Goal: Information Seeking & Learning: Understand process/instructions

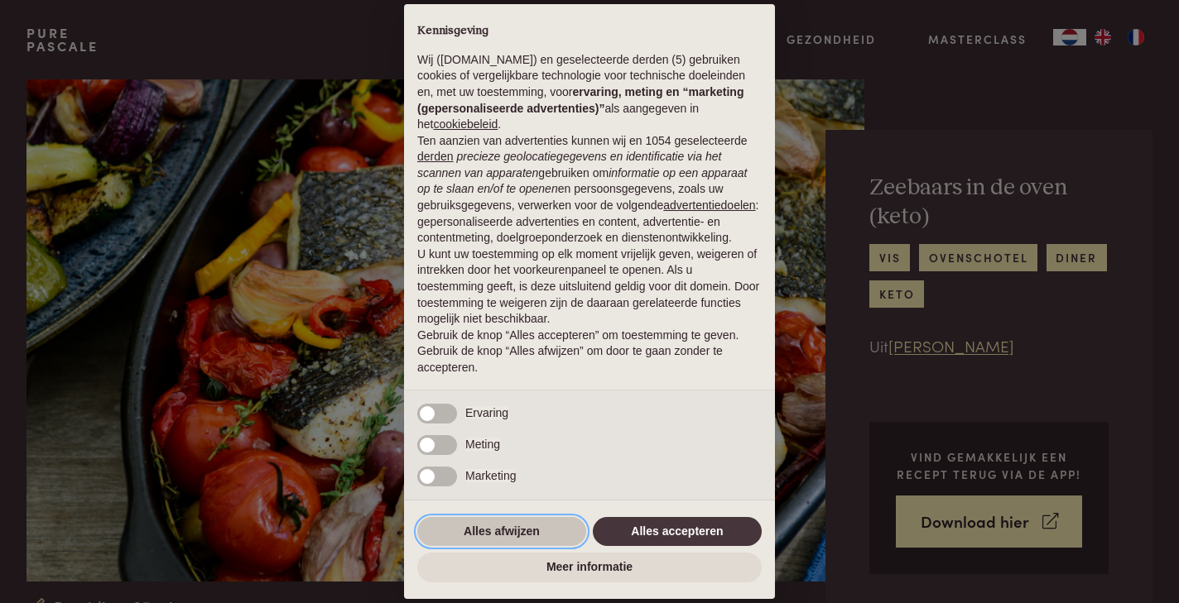
click at [542, 531] on button "Alles afwijzen" at bounding box center [501, 532] width 169 height 30
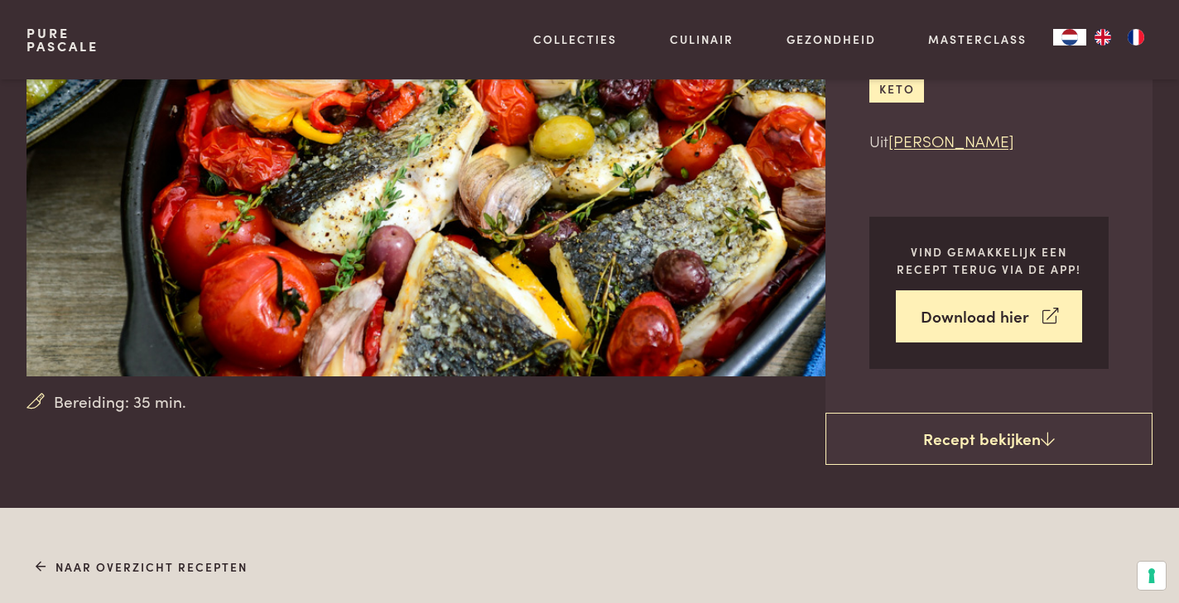
scroll to position [212, 0]
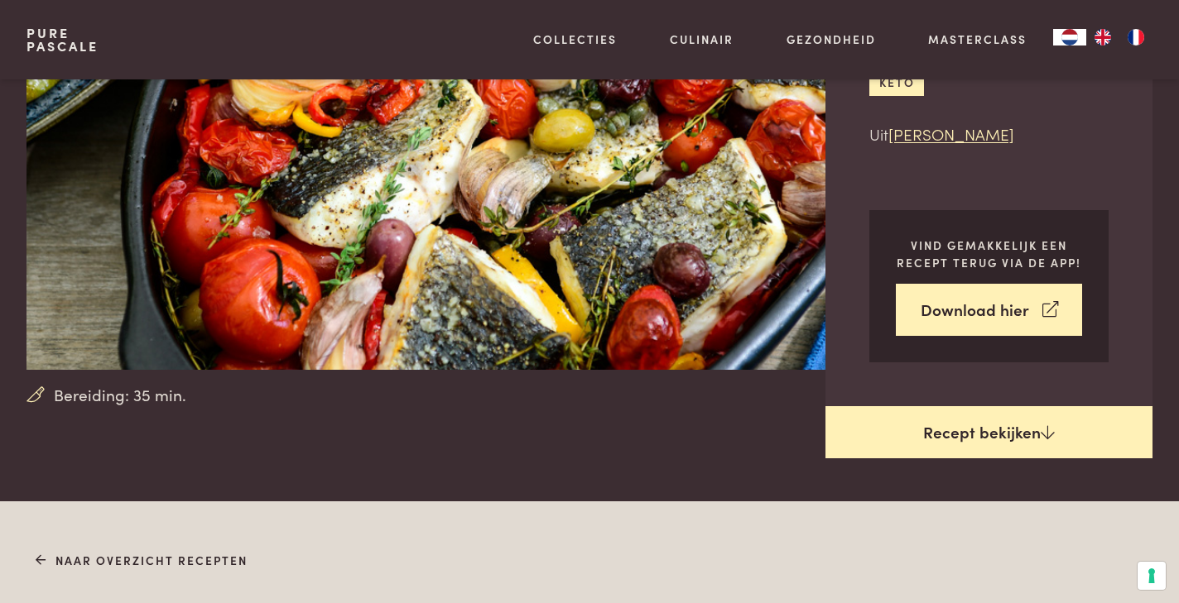
click at [959, 433] on link "Recept bekijken" at bounding box center [988, 432] width 327 height 53
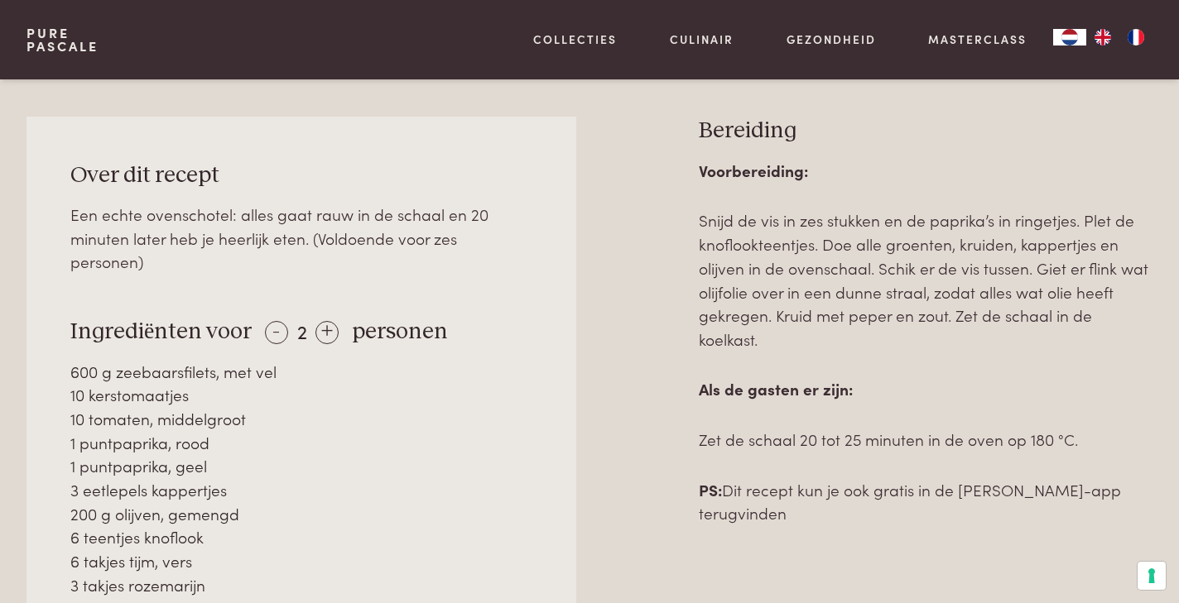
scroll to position [709, 0]
click at [322, 322] on div "+" at bounding box center [326, 331] width 23 height 23
click at [322, 324] on div "+" at bounding box center [326, 331] width 23 height 23
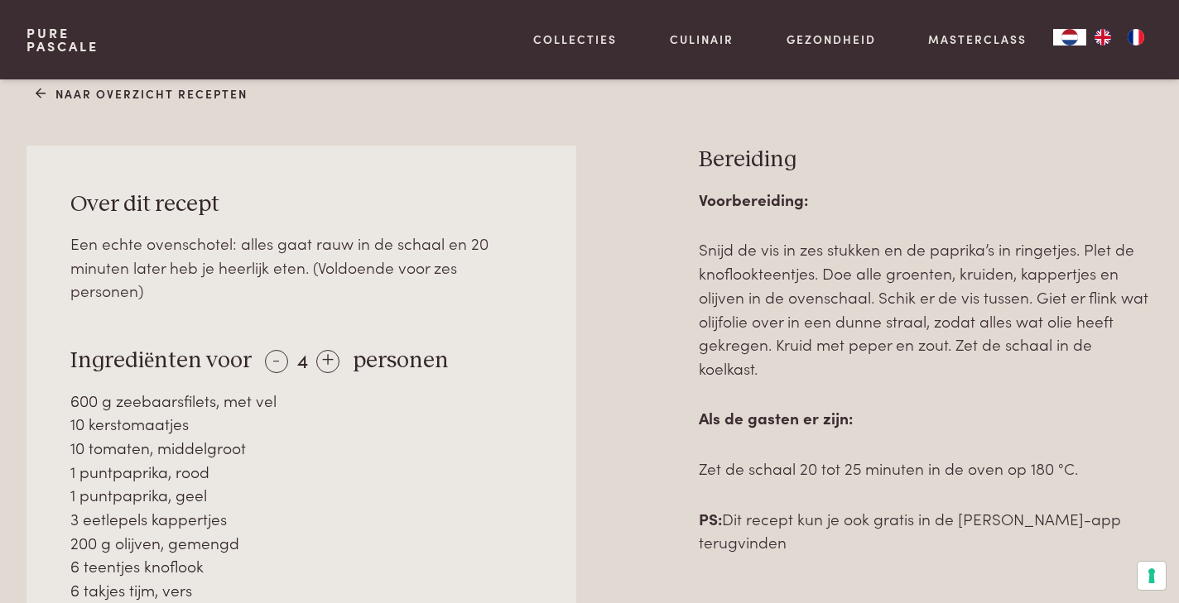
scroll to position [685, 0]
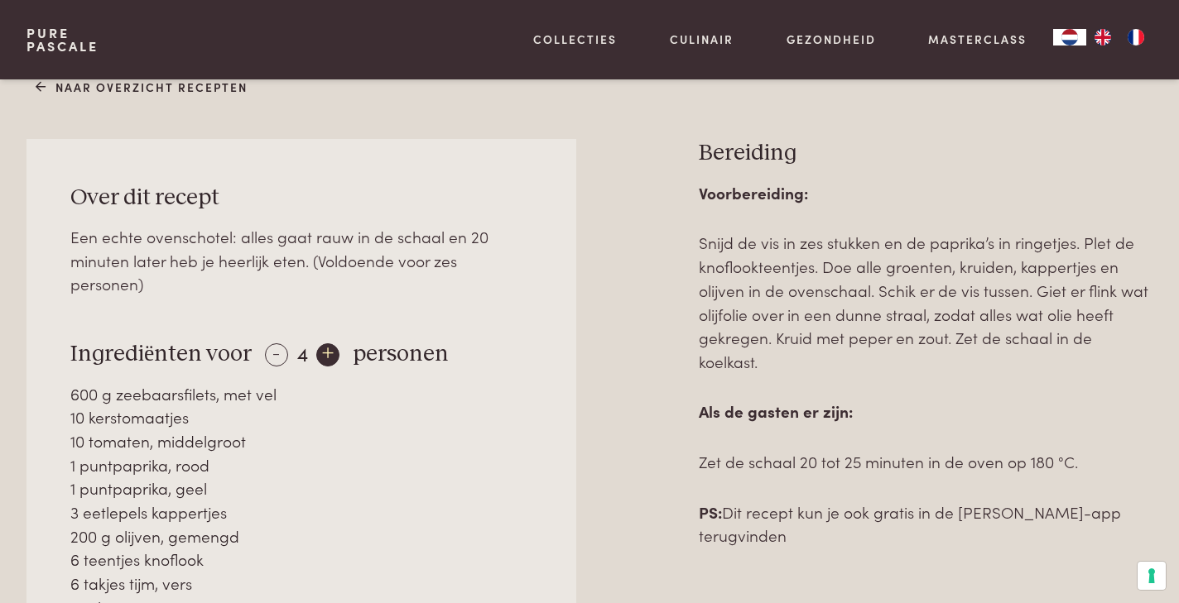
click at [329, 354] on div "+" at bounding box center [327, 355] width 23 height 23
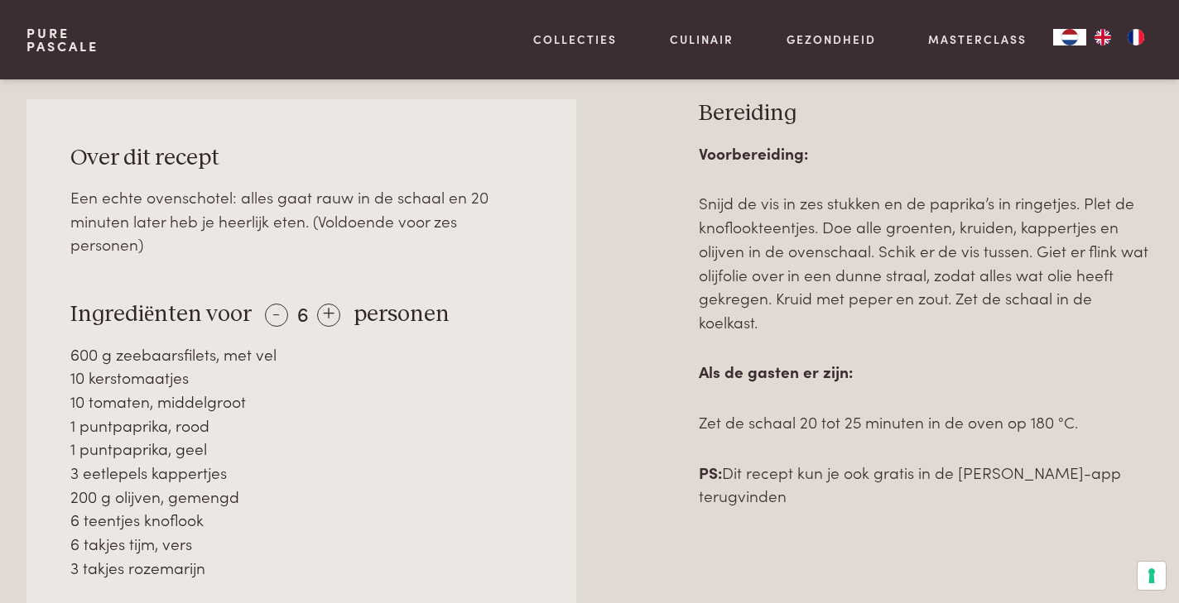
scroll to position [728, 0]
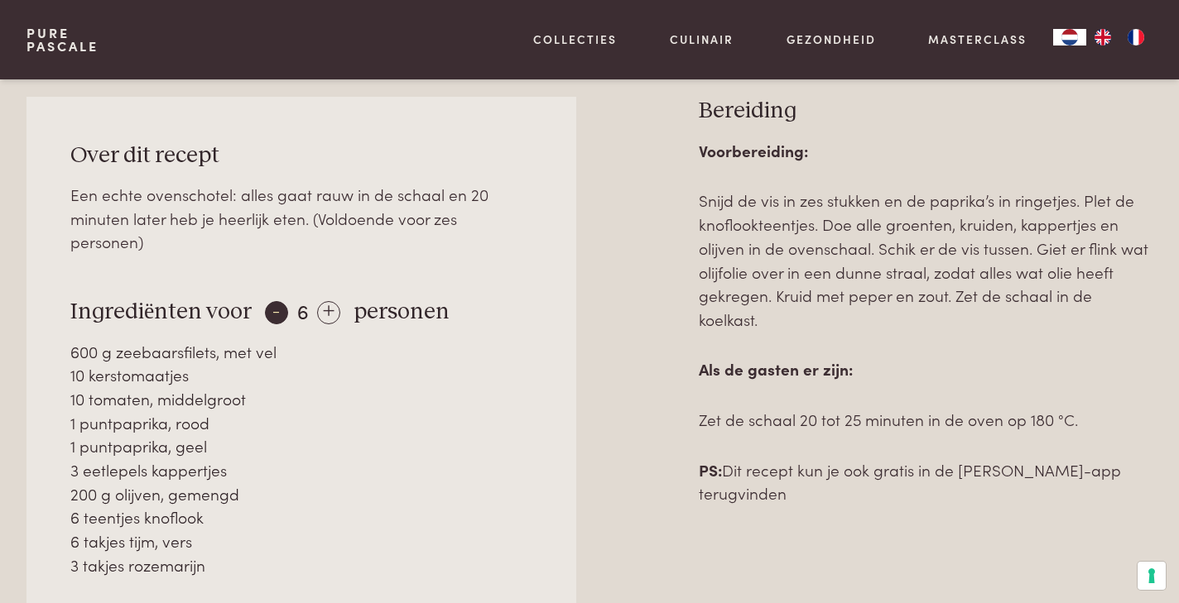
click at [276, 308] on div "-" at bounding box center [276, 312] width 23 height 23
click at [276, 309] on div "-" at bounding box center [276, 312] width 23 height 23
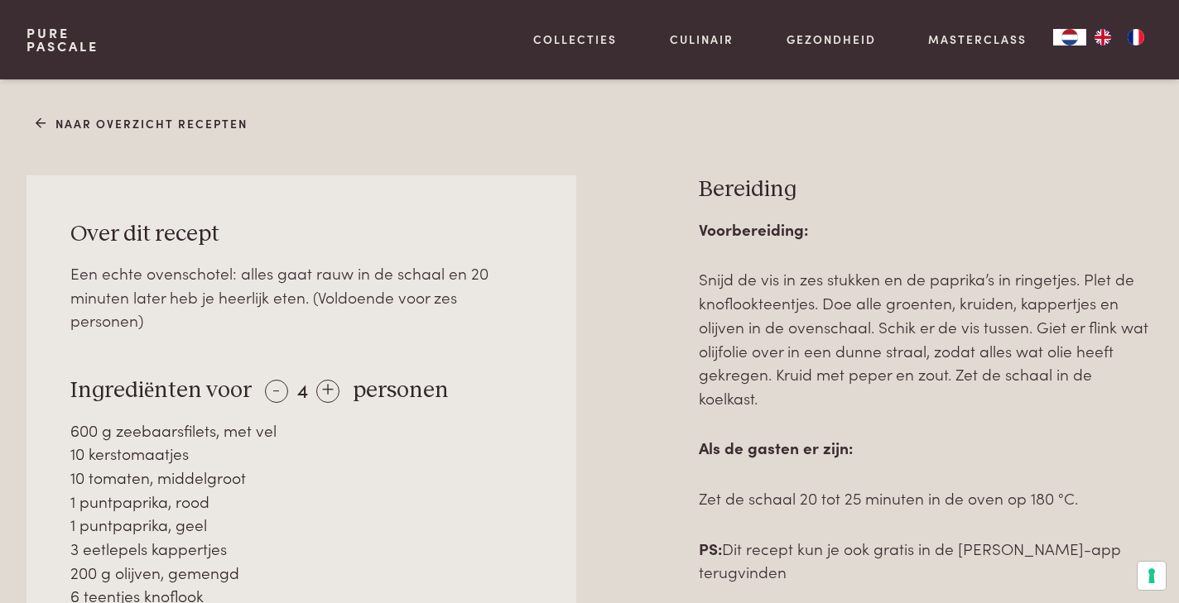
scroll to position [634, 0]
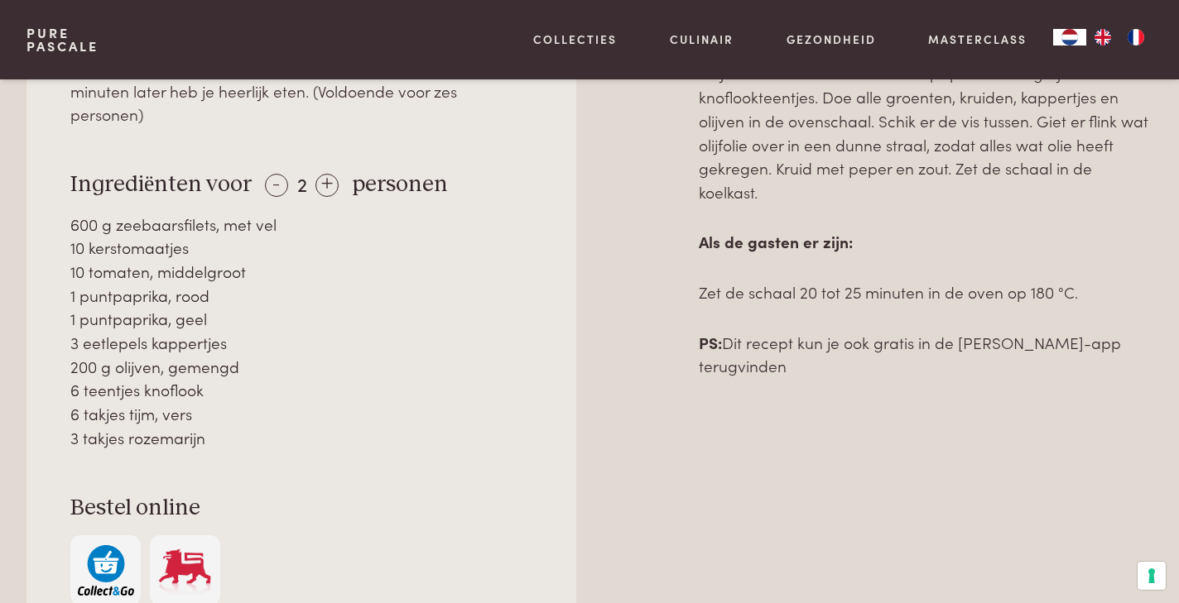
scroll to position [857, 0]
click at [325, 177] on div "+" at bounding box center [326, 183] width 23 height 23
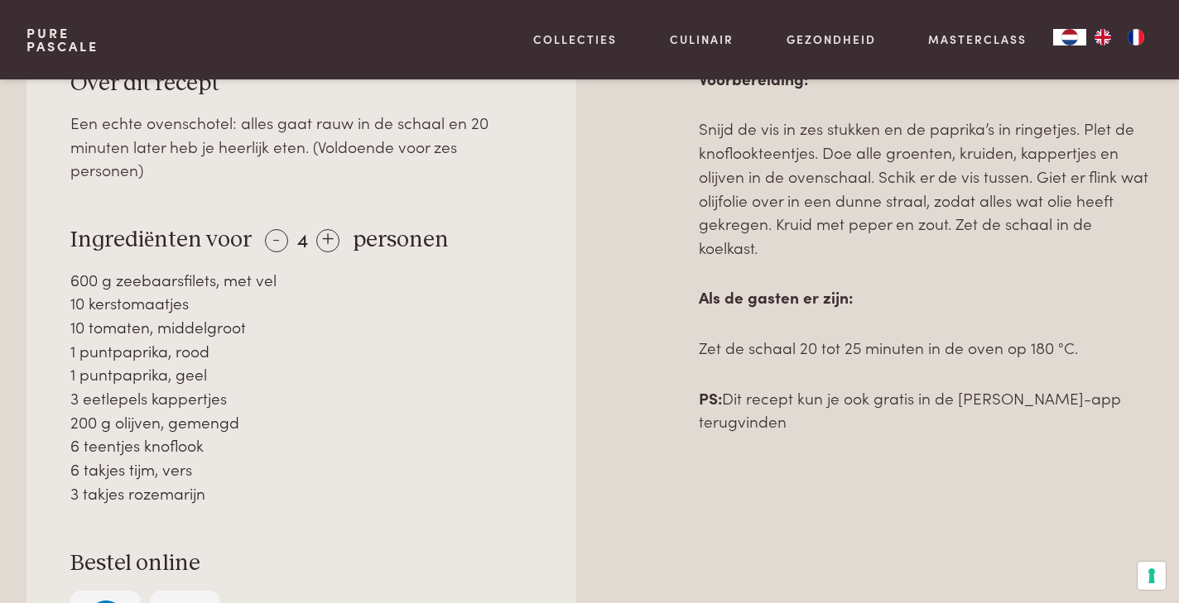
scroll to position [802, 0]
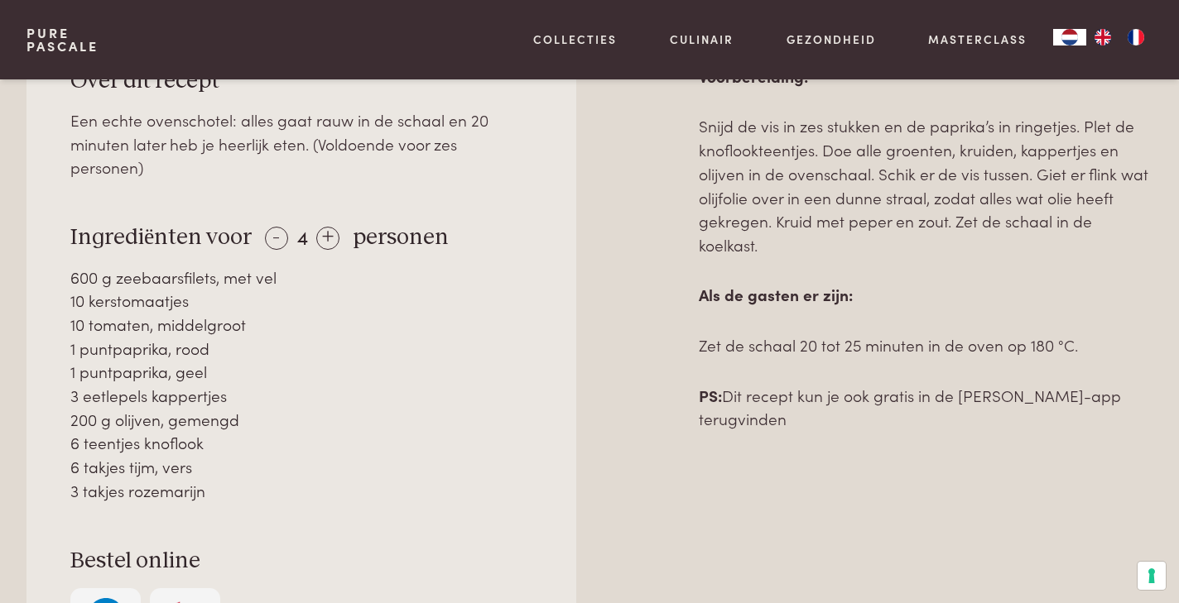
click at [398, 266] on div "600 g zeebaarsfilets, met vel" at bounding box center [301, 278] width 462 height 24
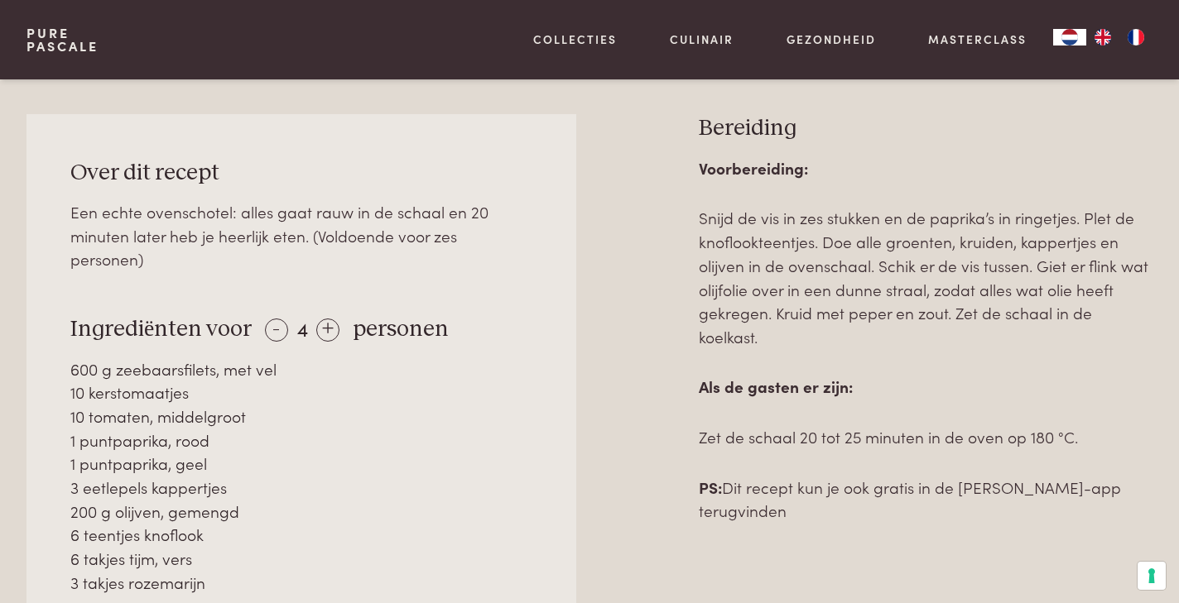
scroll to position [727, 0]
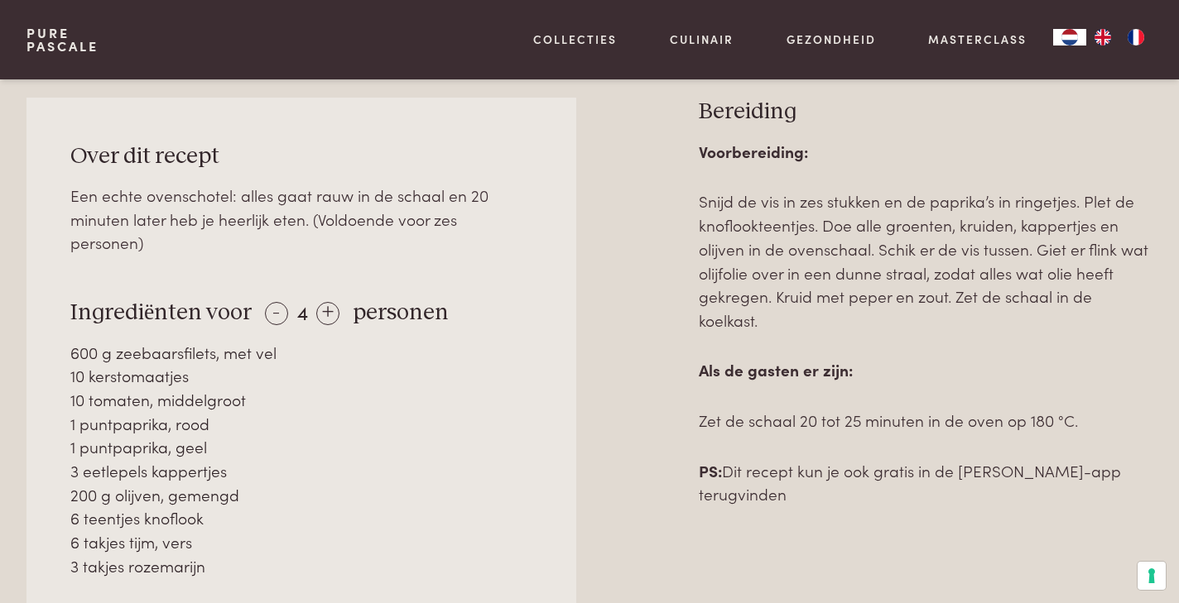
drag, startPoint x: 52, startPoint y: 173, endPoint x: 425, endPoint y: 447, distance: 462.4
click at [425, 443] on div "Over dit recept Een echte ovenschotel: alles gaat rauw in de schaal en 20 minut…" at bounding box center [301, 438] width 550 height 680
drag, startPoint x: 425, startPoint y: 447, endPoint x: 432, endPoint y: 452, distance: 9.0
click at [430, 455] on div "600 g zeebaarsfilets, met vel 10 kerstomaatjes 10 tomaten, middelgroot 1 puntpa…" at bounding box center [301, 460] width 462 height 238
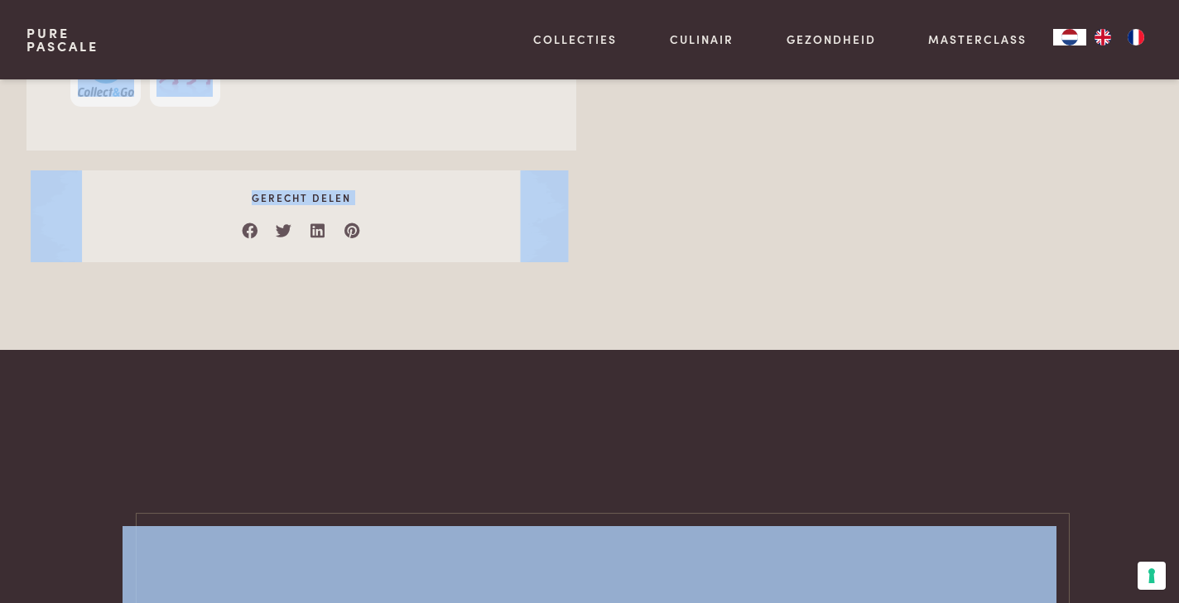
scroll to position [1355, 0]
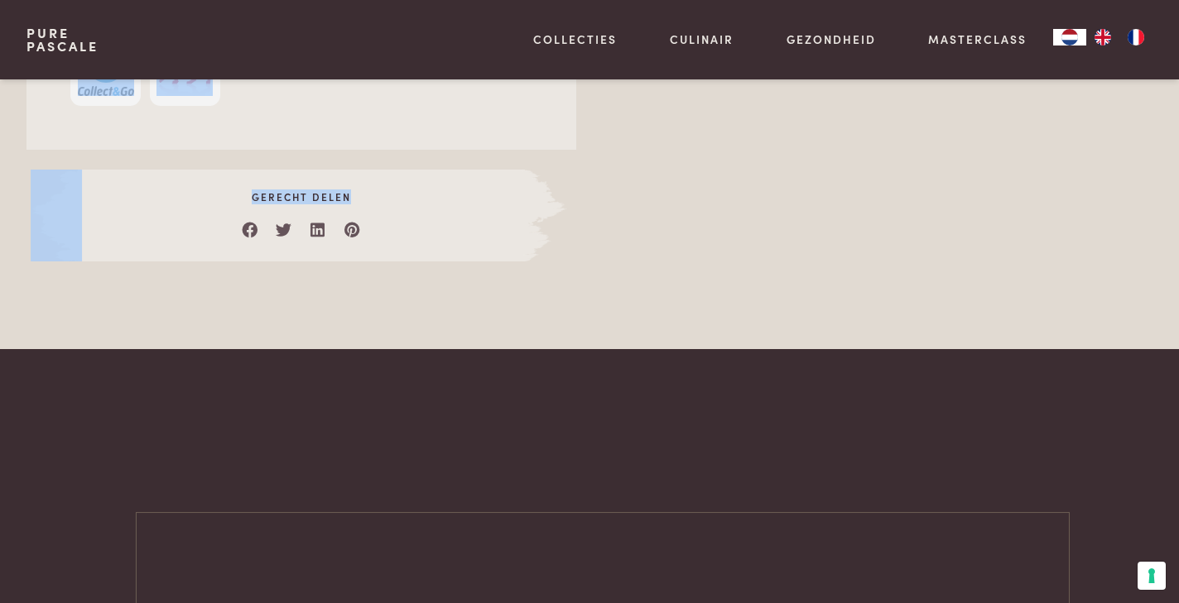
drag, startPoint x: 76, startPoint y: 132, endPoint x: 292, endPoint y: 309, distance: 278.8
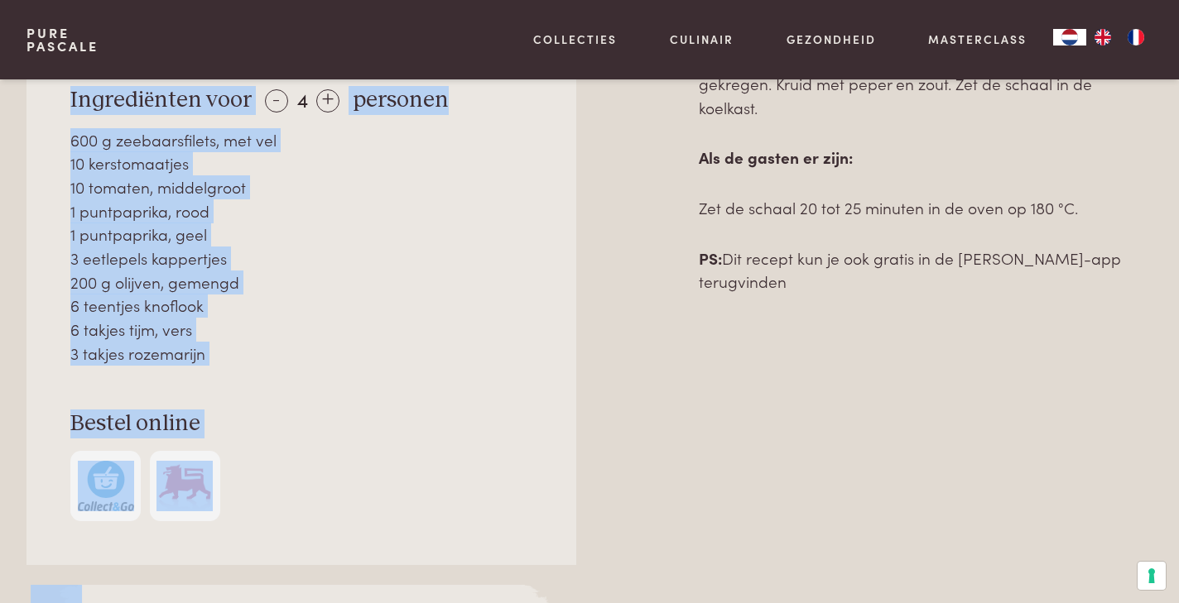
scroll to position [949, 0]
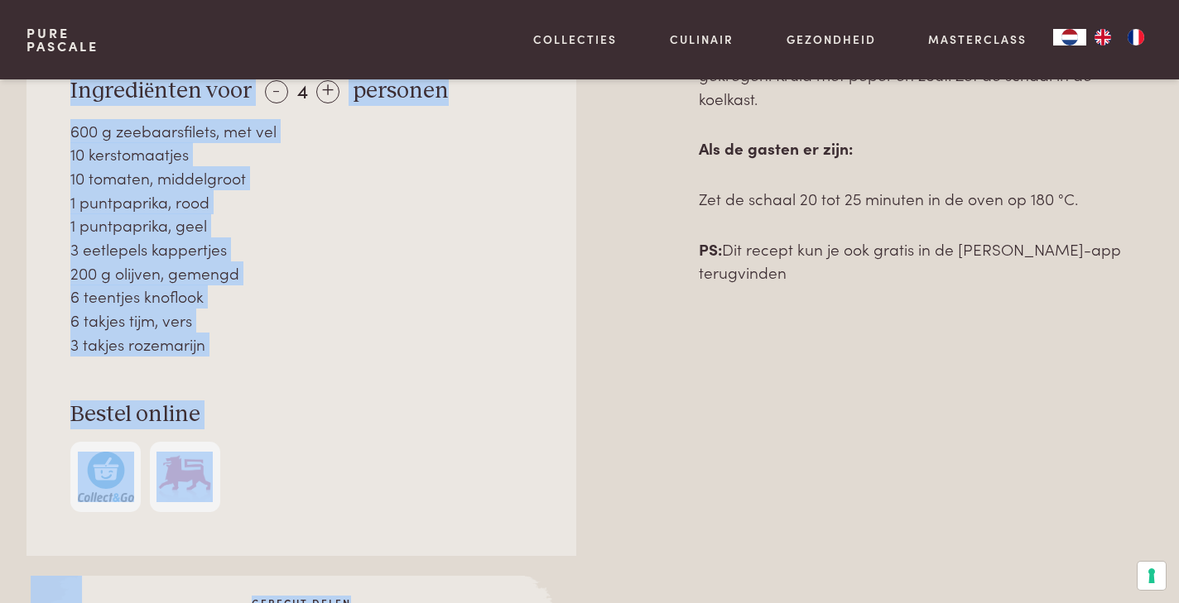
click at [355, 401] on h3 "Bestel online" at bounding box center [301, 415] width 462 height 29
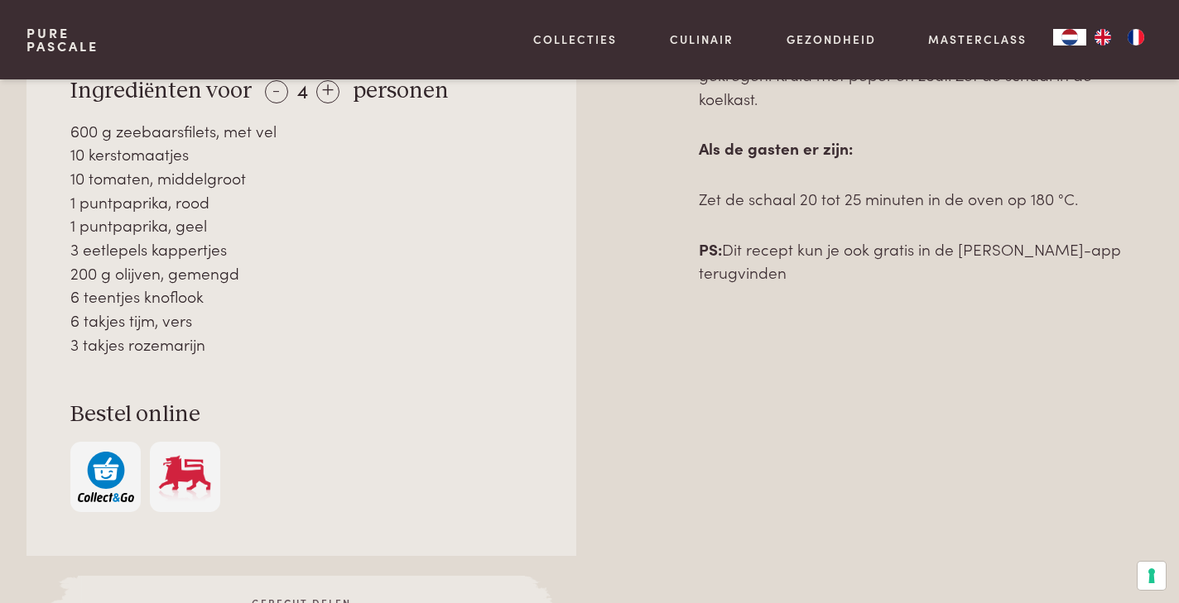
drag, startPoint x: 353, startPoint y: 378, endPoint x: 345, endPoint y: 295, distance: 83.9
click at [345, 295] on div "Over dit recept Een echte ovenschotel: alles gaat rauw in de schaal en 20 minut…" at bounding box center [301, 216] width 550 height 680
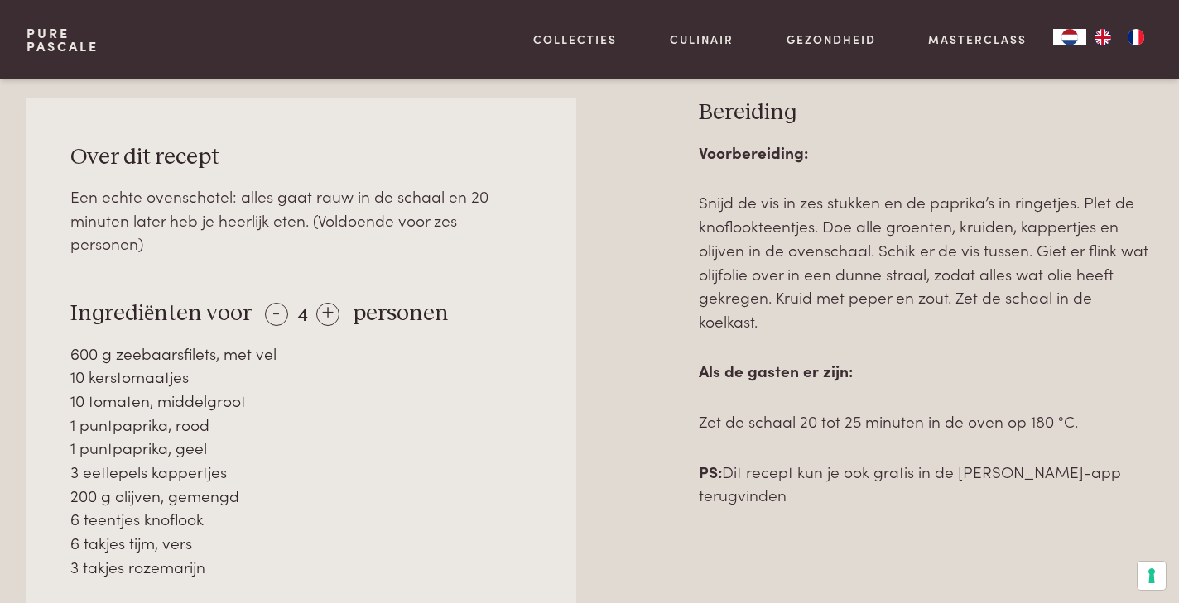
scroll to position [730, 0]
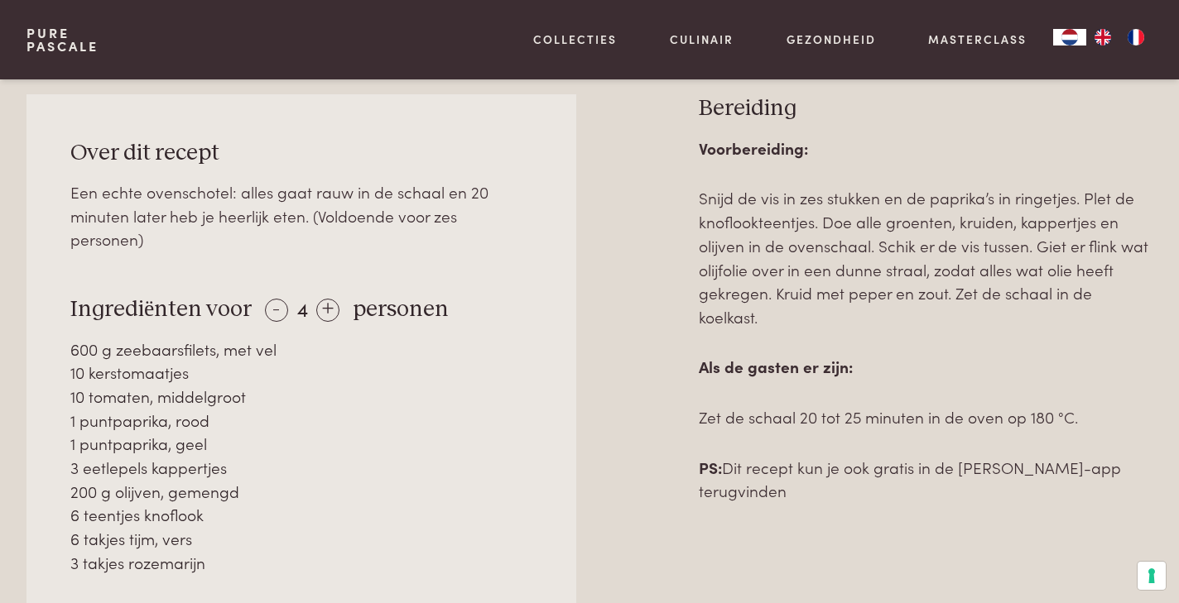
click at [358, 342] on div "600 g zeebaarsfilets, met vel" at bounding box center [301, 350] width 462 height 24
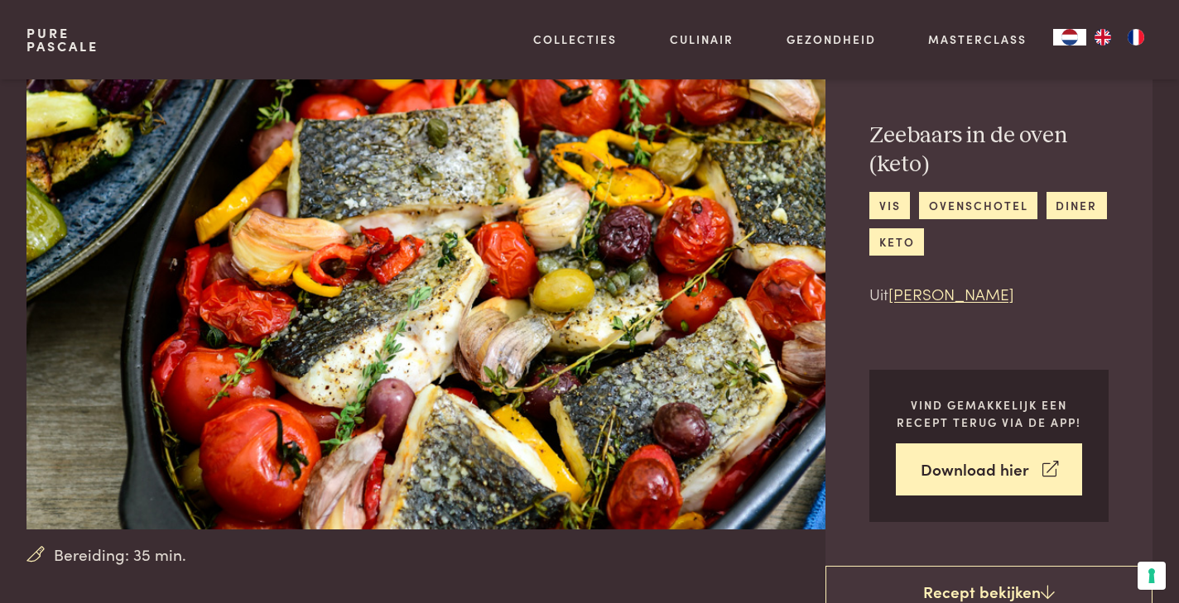
scroll to position [58, 0]
